Goal: Navigation & Orientation: Find specific page/section

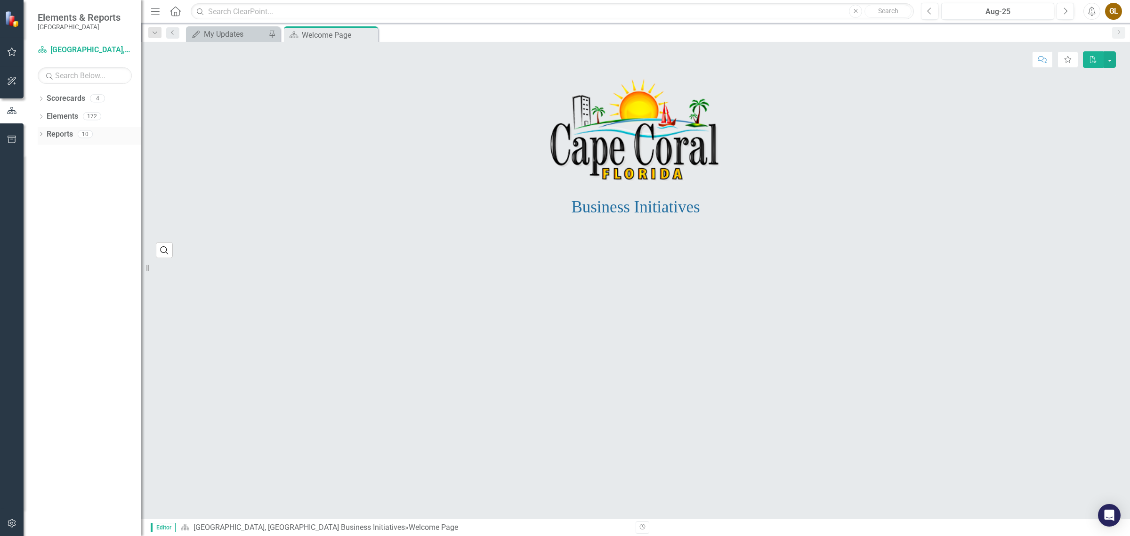
click at [55, 134] on link "Reports" at bounding box center [60, 134] width 26 height 11
click at [43, 136] on icon "Dropdown" at bounding box center [41, 134] width 7 height 5
click at [42, 236] on icon "Dropdown" at bounding box center [45, 238] width 7 height 5
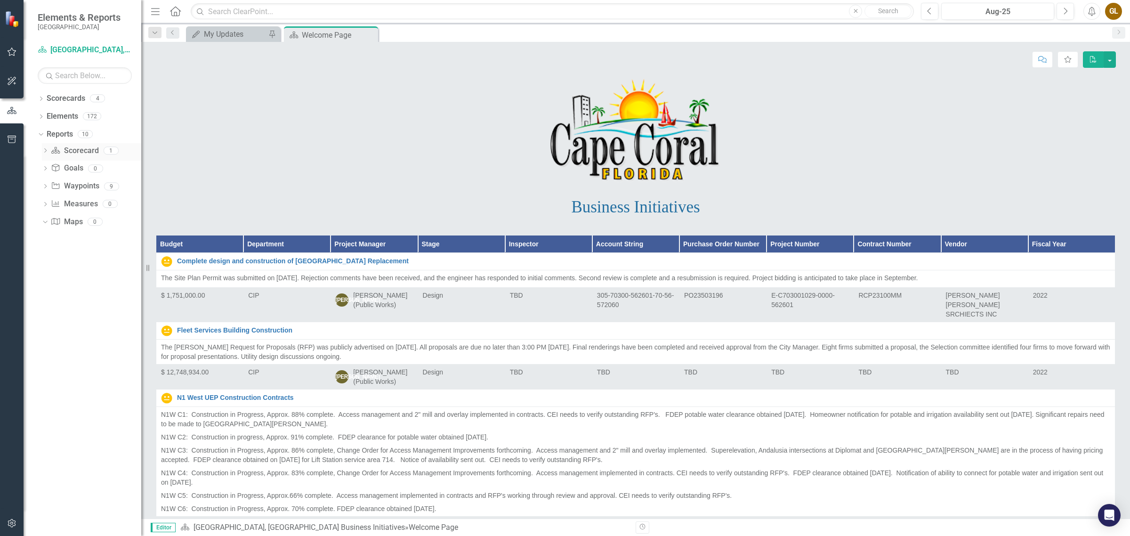
click at [69, 149] on link "Scorecard Scorecard" at bounding box center [75, 150] width 48 height 11
click at [42, 149] on icon "Dropdown" at bounding box center [45, 151] width 7 height 5
click at [69, 163] on div "Welcome Page" at bounding box center [95, 167] width 91 height 8
click at [41, 99] on icon "Dropdown" at bounding box center [41, 99] width 7 height 5
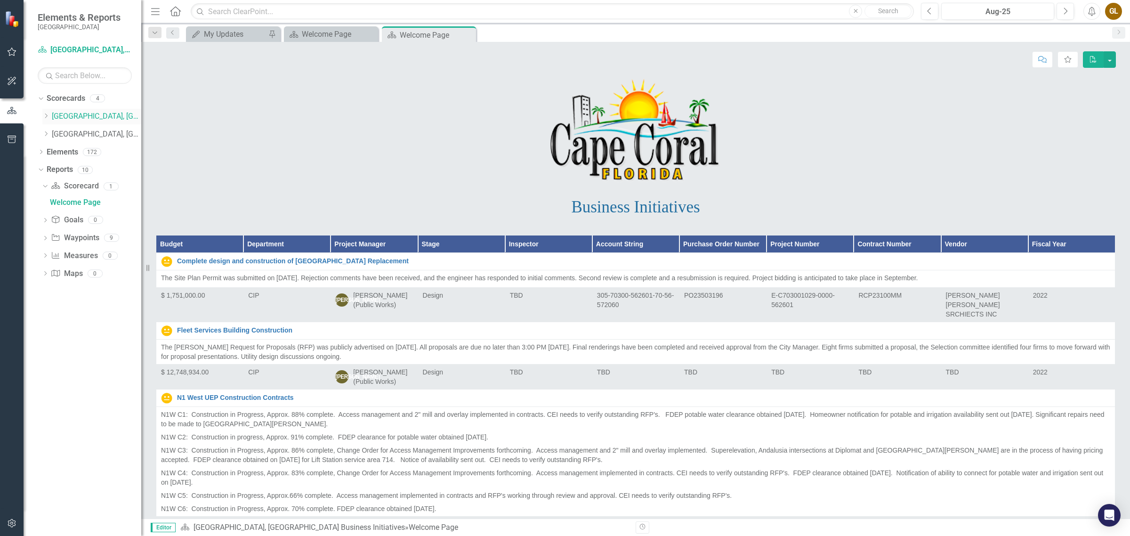
click at [78, 114] on link "[GEOGRAPHIC_DATA], [GEOGRAPHIC_DATA] Business Initiatives" at bounding box center [96, 116] width 89 height 11
click at [45, 116] on icon "Dropdown" at bounding box center [45, 116] width 7 height 6
click at [92, 133] on link "Human Resources Analytics Dashboard" at bounding box center [101, 134] width 80 height 11
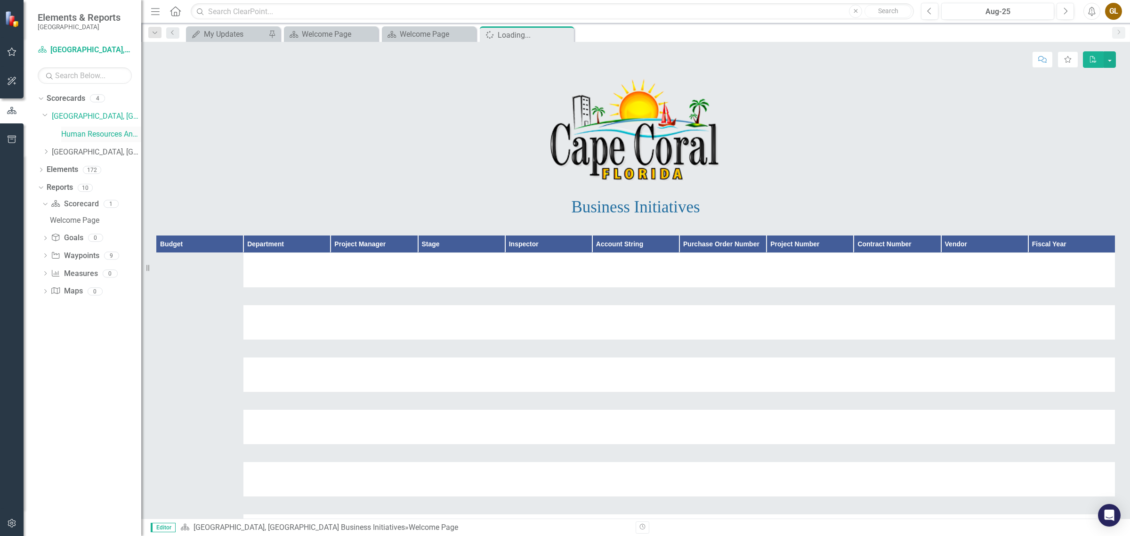
click at [88, 132] on link "Human Resources Analytics Dashboard" at bounding box center [101, 134] width 80 height 11
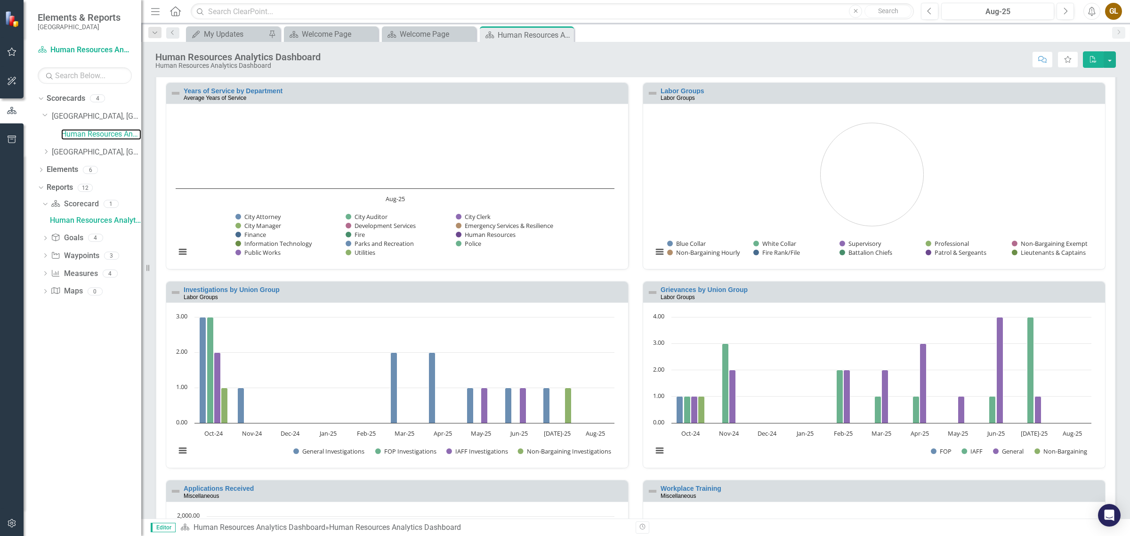
scroll to position [647, 0]
